Goal: Task Accomplishment & Management: Use online tool/utility

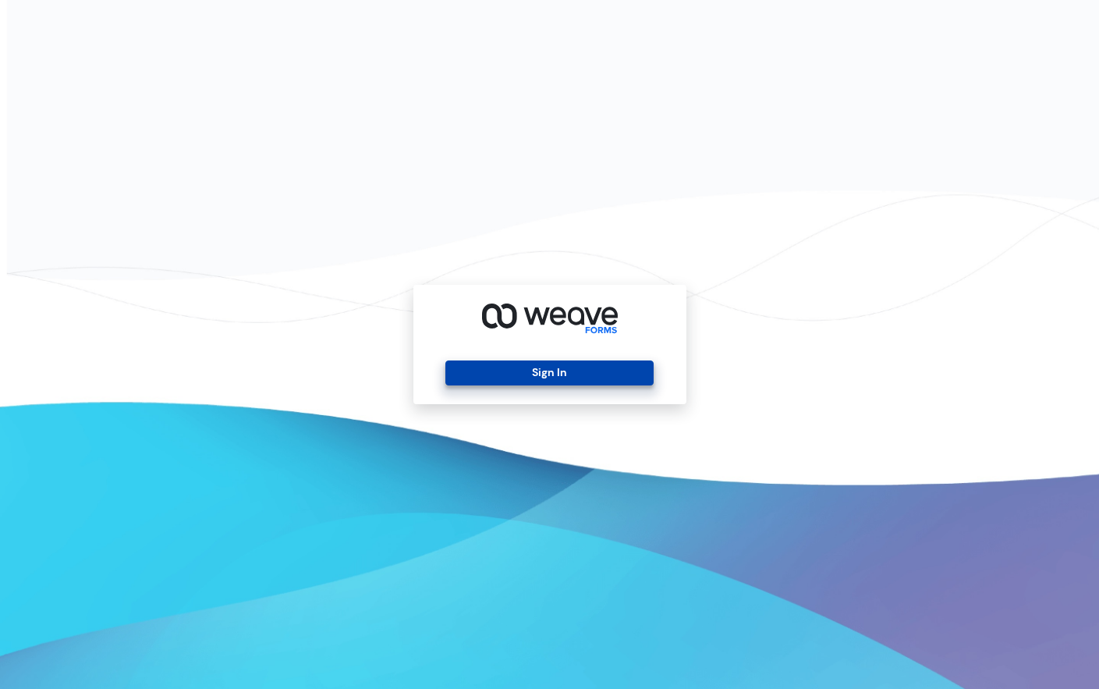
click at [556, 370] on button "Sign In" at bounding box center [549, 372] width 208 height 25
